Goal: Task Accomplishment & Management: Complete application form

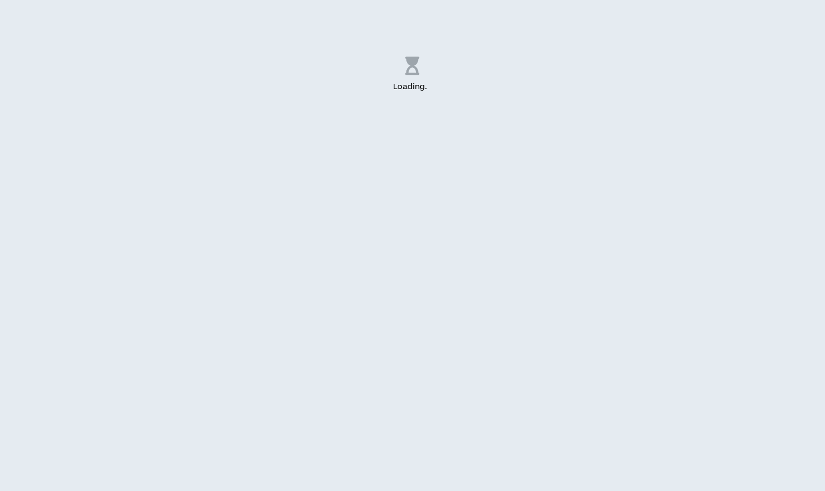
select select "US"
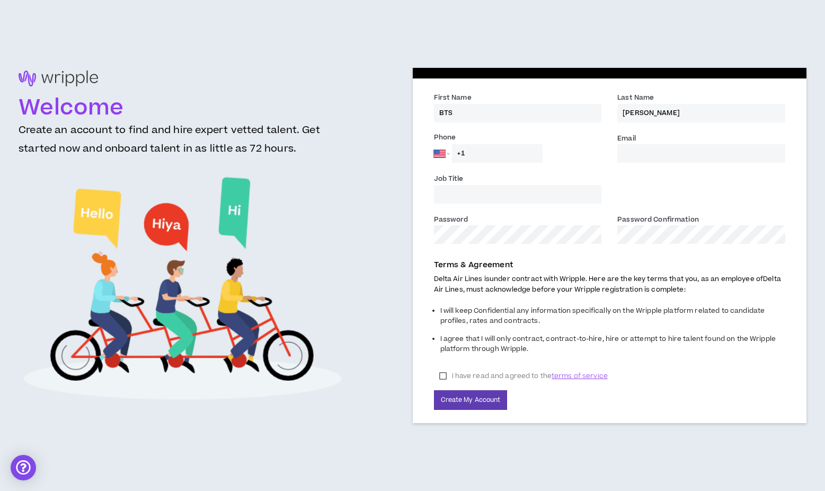
drag, startPoint x: 459, startPoint y: 110, endPoint x: 430, endPoint y: 116, distance: 29.2
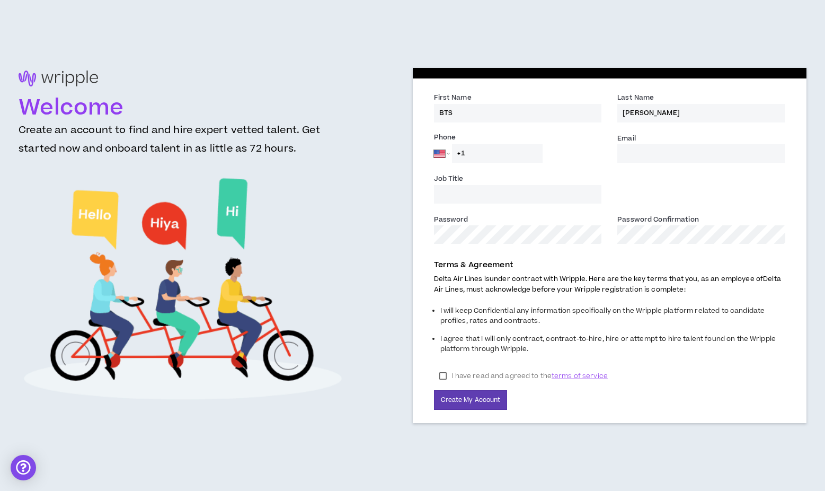
click at [430, 116] on div "First Name * BTS" at bounding box center [518, 111] width 184 height 39
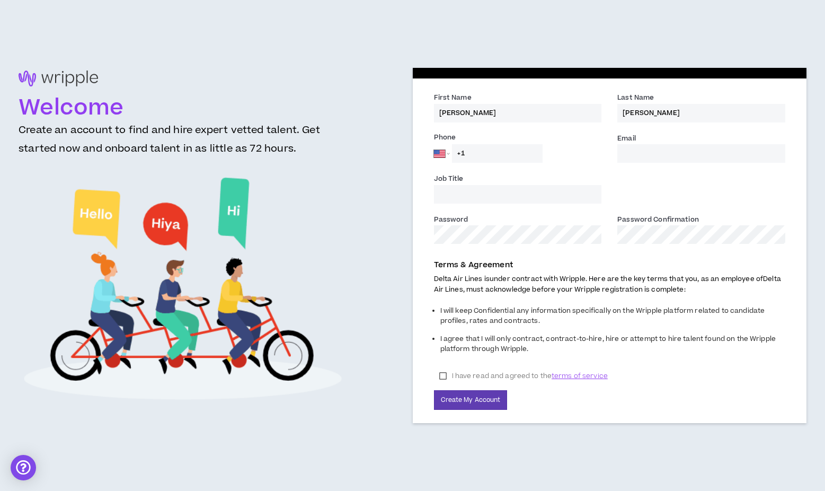
type input "[PERSON_NAME]"
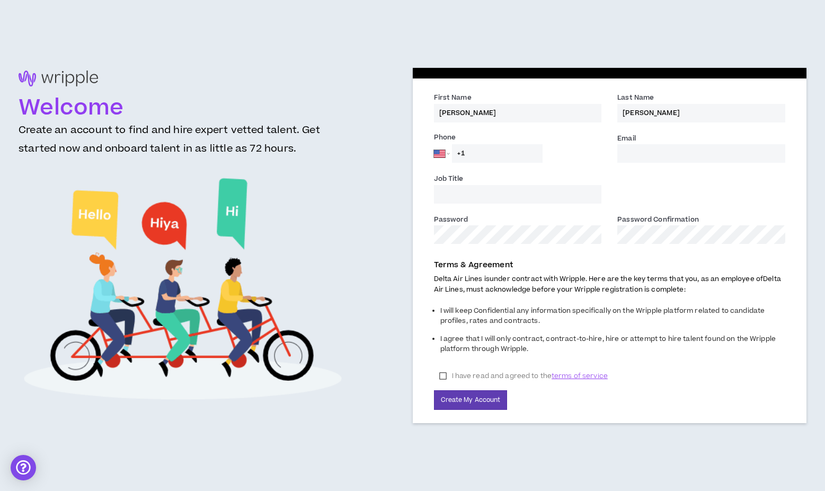
click at [701, 180] on div "Job Title" at bounding box center [610, 193] width 368 height 40
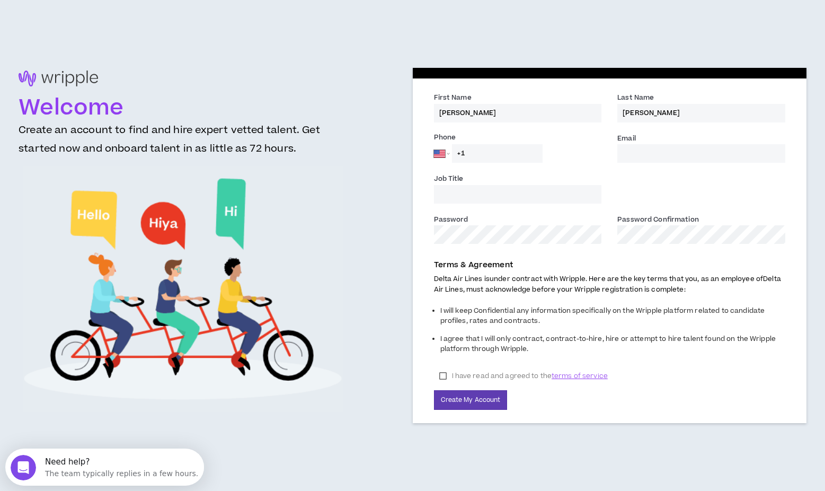
click at [627, 149] on input "Email *" at bounding box center [701, 153] width 168 height 19
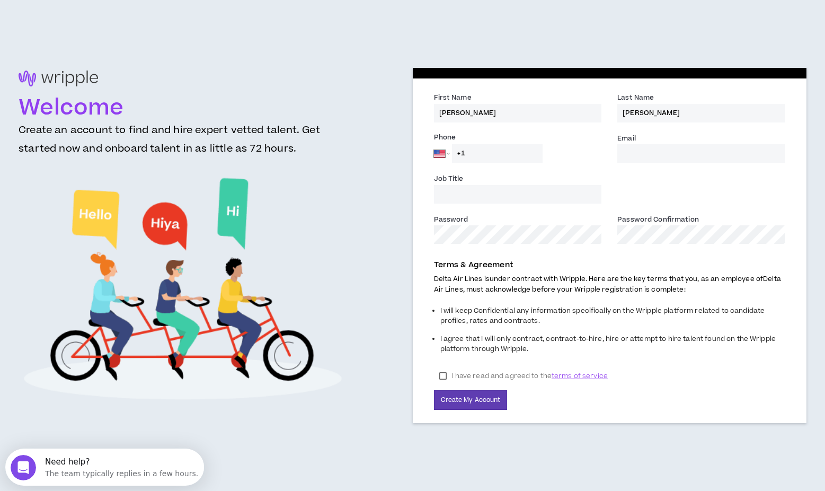
type input "[PERSON_NAME][EMAIL_ADDRESS][DOMAIN_NAME]"
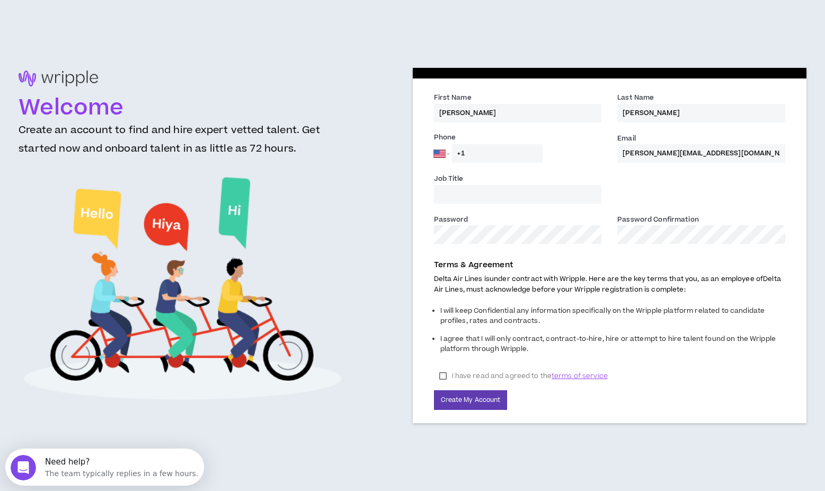
type input "[PHONE_NUMBER]"
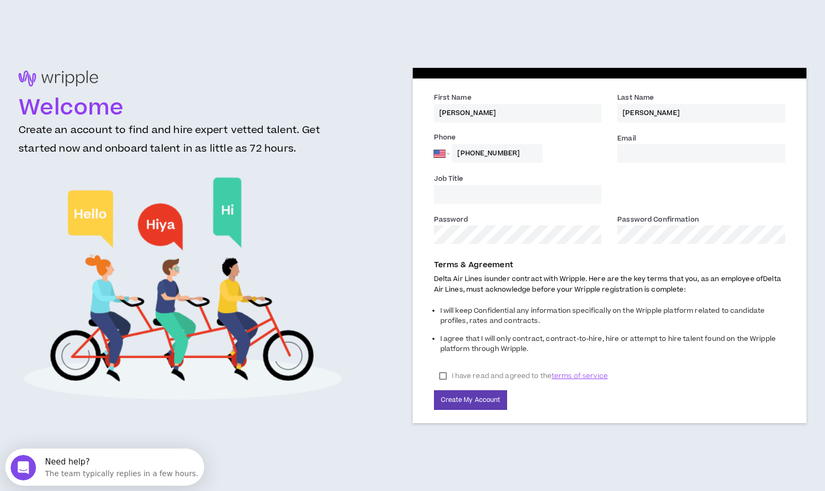
type input "[PERSON_NAME][EMAIL_ADDRESS][DOMAIN_NAME]"
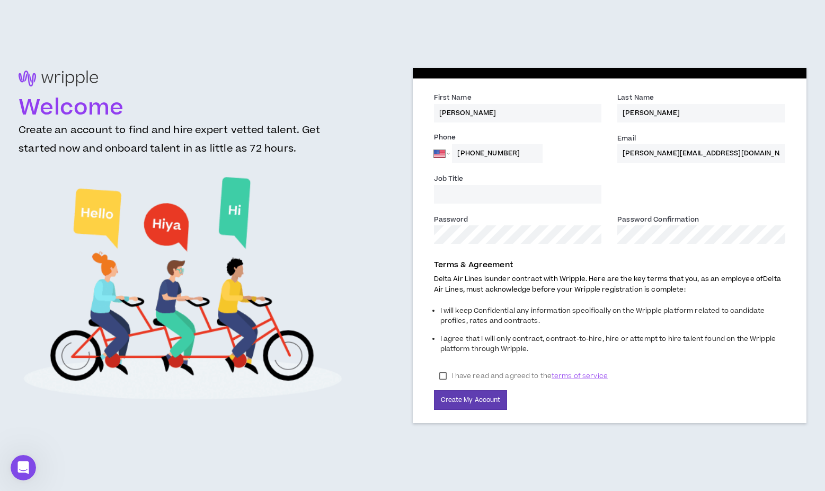
click at [458, 185] on label "Job Title" at bounding box center [449, 180] width 30 height 12
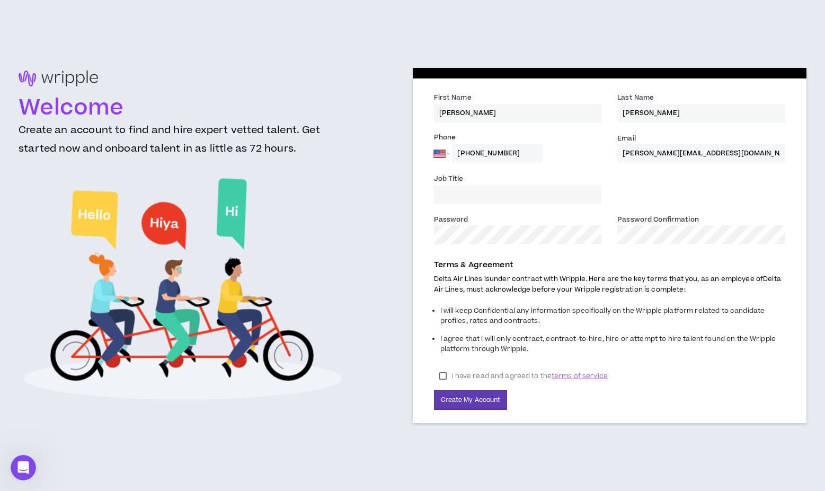
click at [458, 185] on input "Job Title" at bounding box center [518, 194] width 168 height 19
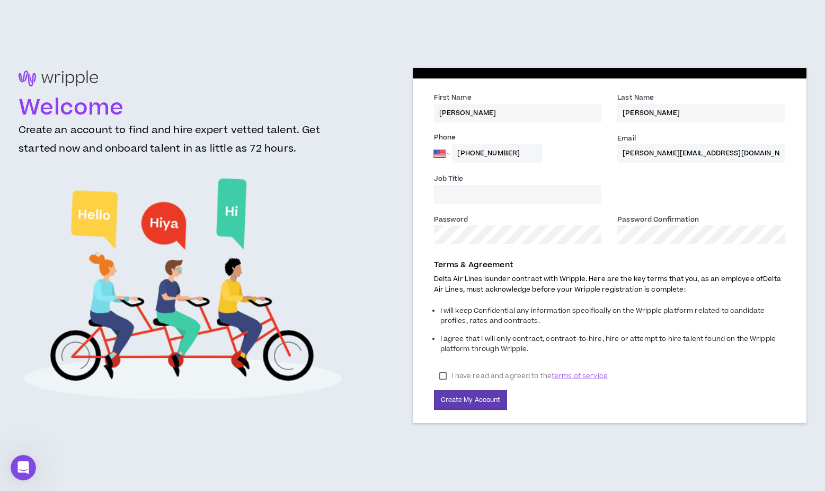
click at [458, 191] on input "Job Title" at bounding box center [518, 194] width 168 height 19
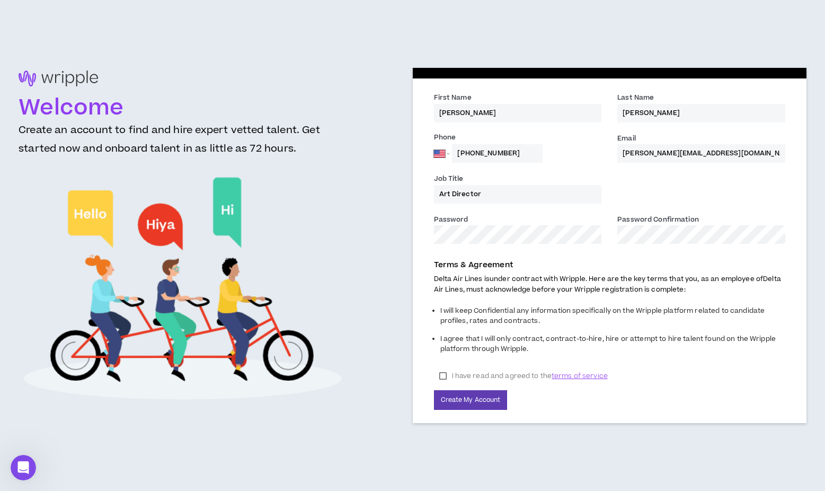
type input "Art Director"
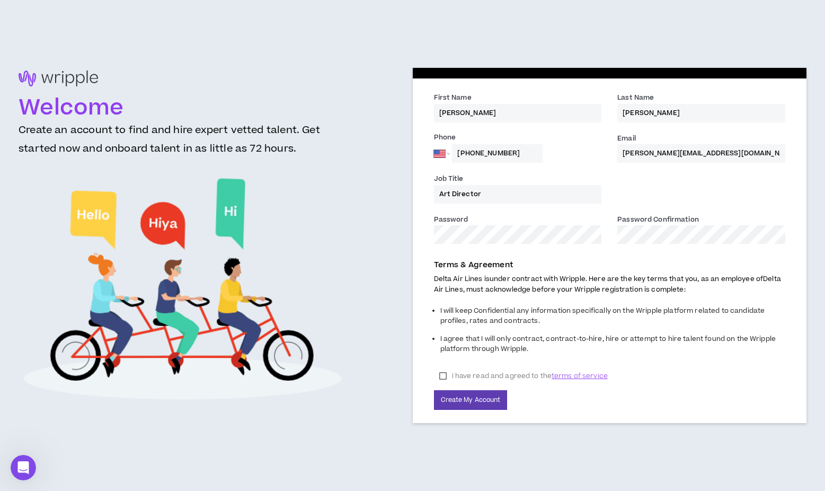
drag, startPoint x: 438, startPoint y: 370, endPoint x: 442, endPoint y: 375, distance: 7.1
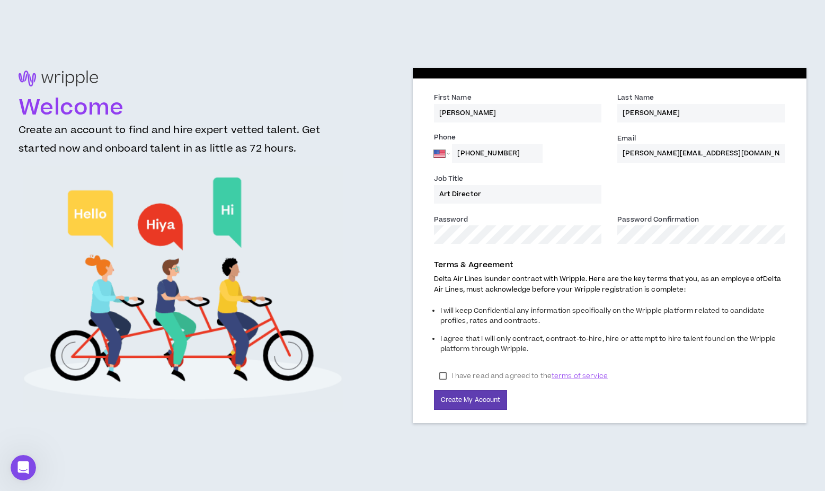
click at [438, 370] on label "I have read and agreed to the terms of service" at bounding box center [523, 376] width 179 height 16
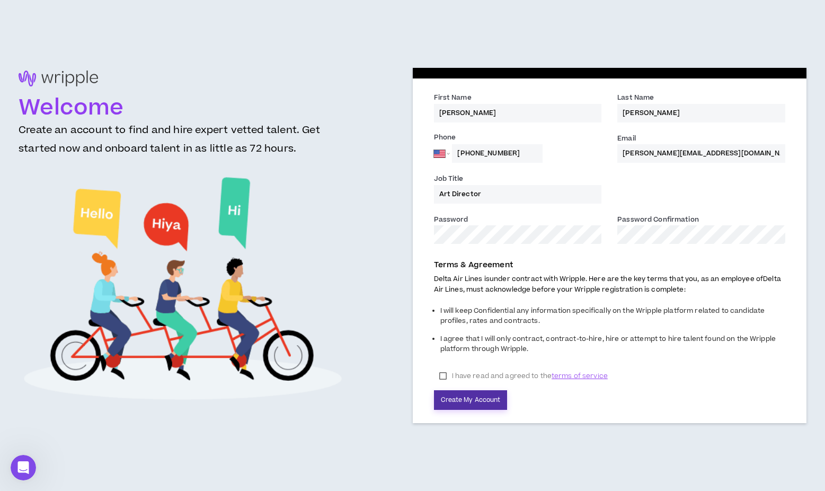
click at [458, 397] on button "Create My Account" at bounding box center [471, 400] width 74 height 20
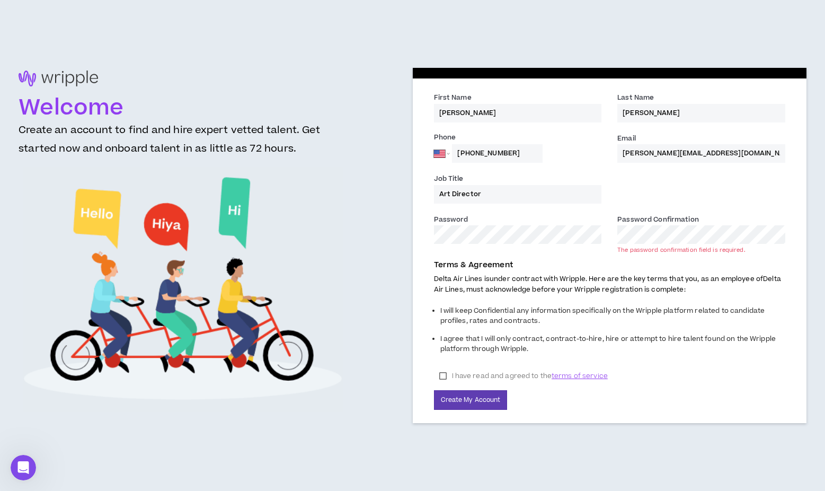
click at [404, 230] on div "Welcome Create an account to find and hire expert vetted talent. Get started no…" at bounding box center [413, 245] width 788 height 355
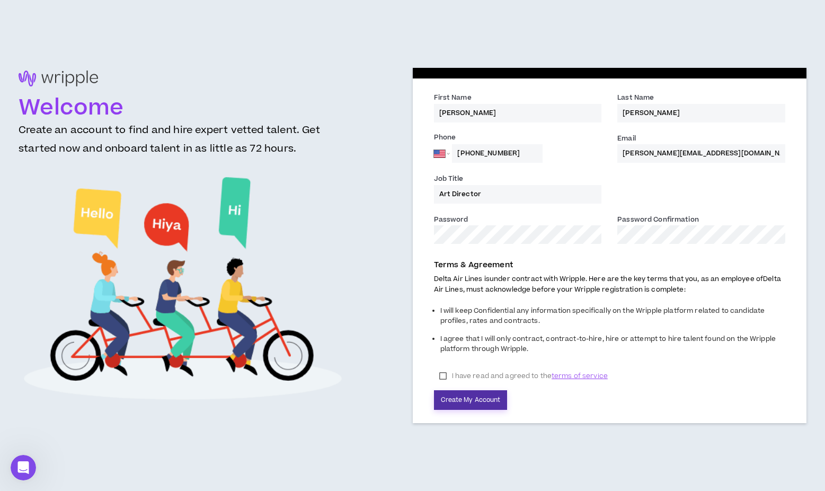
click at [481, 400] on button "Create My Account" at bounding box center [471, 400] width 74 height 20
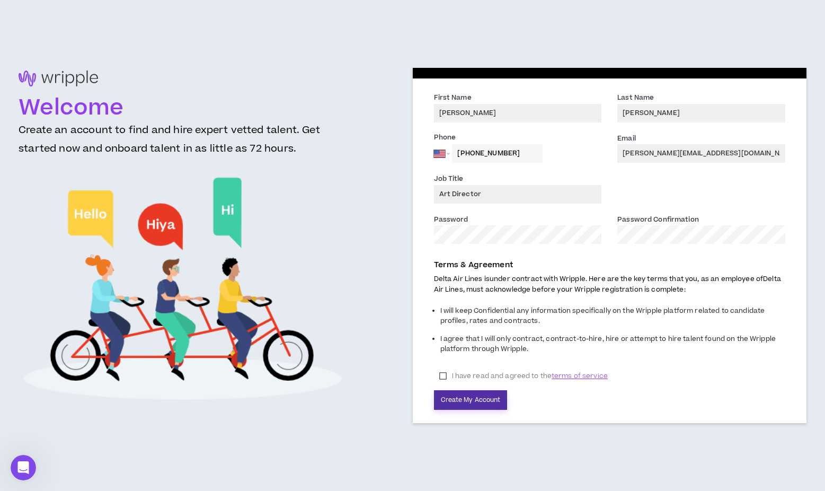
click at [484, 395] on button "Create My Account" at bounding box center [471, 400] width 74 height 20
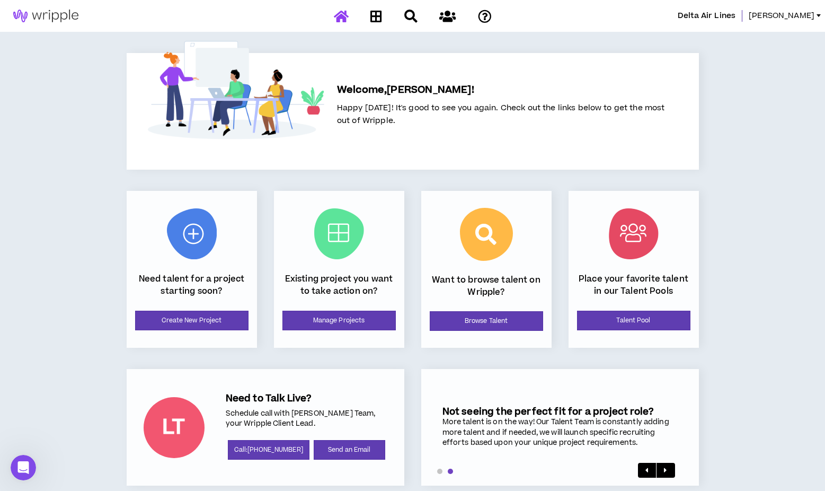
scroll to position [16, 0]
